Goal: Task Accomplishment & Management: Use online tool/utility

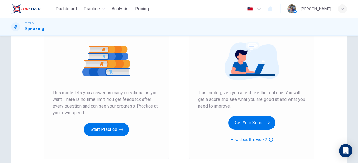
scroll to position [60, 0]
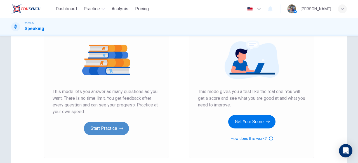
click at [114, 130] on button "Start Practice" at bounding box center [106, 128] width 45 height 13
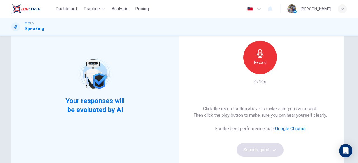
scroll to position [17, 0]
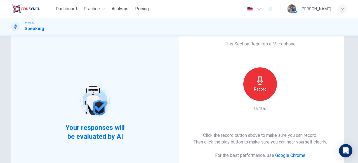
click at [262, 94] on div "Record" at bounding box center [260, 85] width 34 height 34
click at [285, 96] on icon "button" at bounding box center [286, 96] width 3 height 3
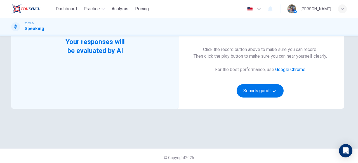
scroll to position [104, 0]
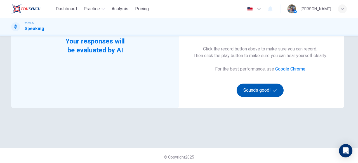
click at [258, 91] on button "Sounds good!" at bounding box center [259, 90] width 47 height 13
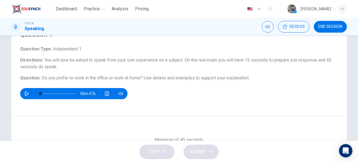
scroll to position [26, 0]
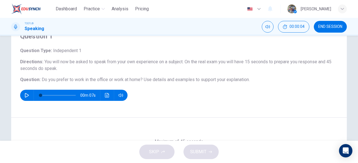
click at [25, 94] on icon "button" at bounding box center [27, 95] width 4 height 4
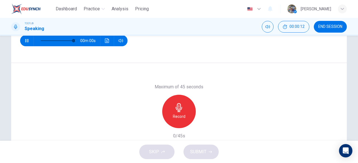
scroll to position [82, 0]
type input "0"
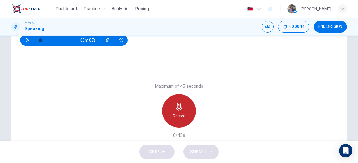
click at [180, 113] on h6 "Record" at bounding box center [179, 116] width 13 height 7
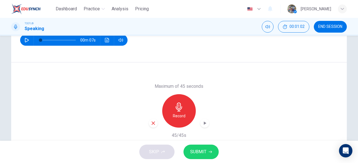
click at [199, 152] on span "SUBMIT" at bounding box center [198, 152] width 16 height 8
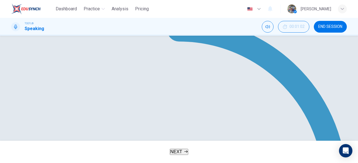
scroll to position [117, 0]
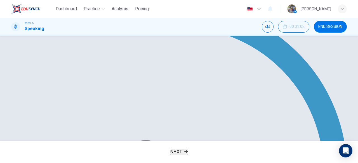
type input "0"
